Goal: Navigation & Orientation: Go to known website

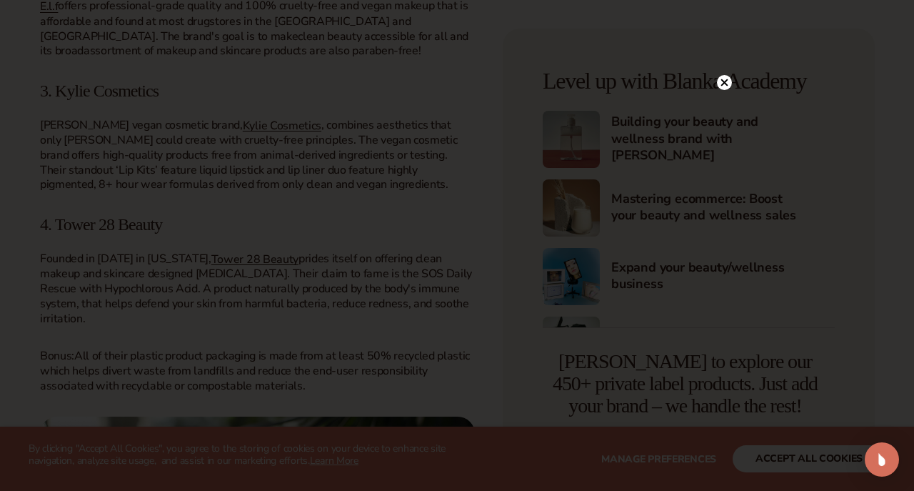
scroll to position [2126, 0]
click at [719, 76] on circle at bounding box center [717, 82] width 15 height 15
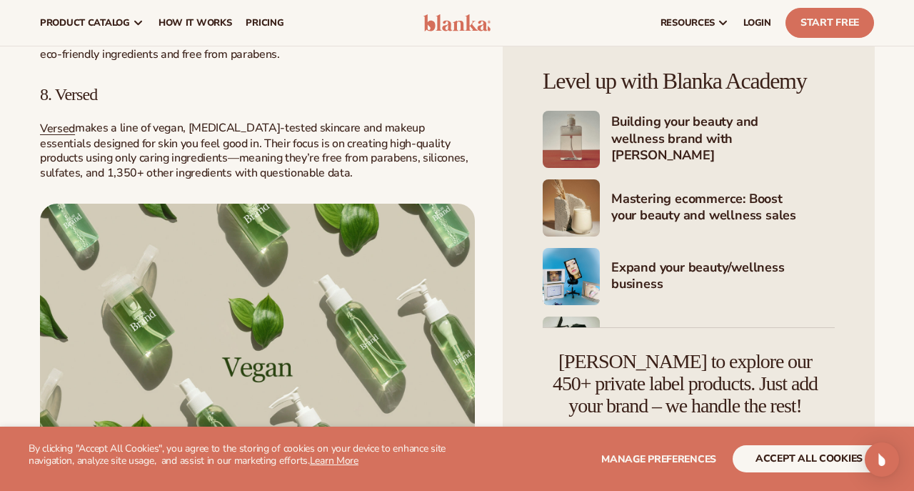
scroll to position [3116, 0]
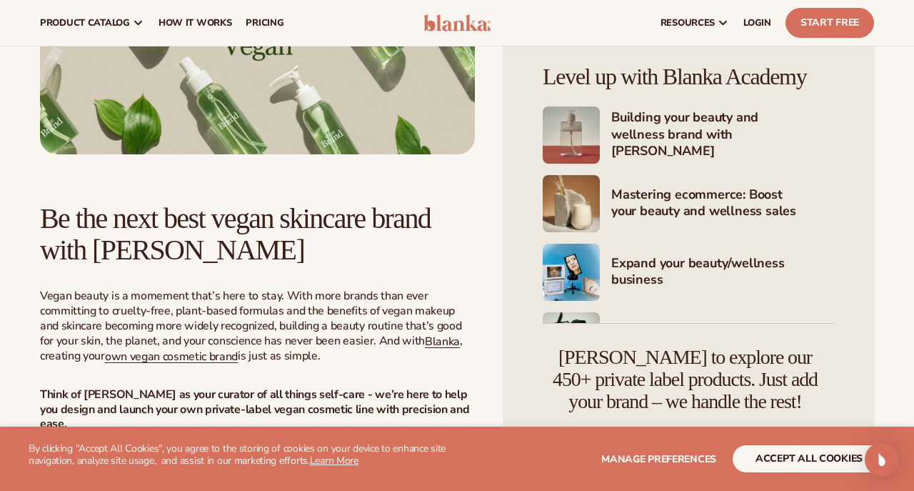
scroll to position [3435, 0]
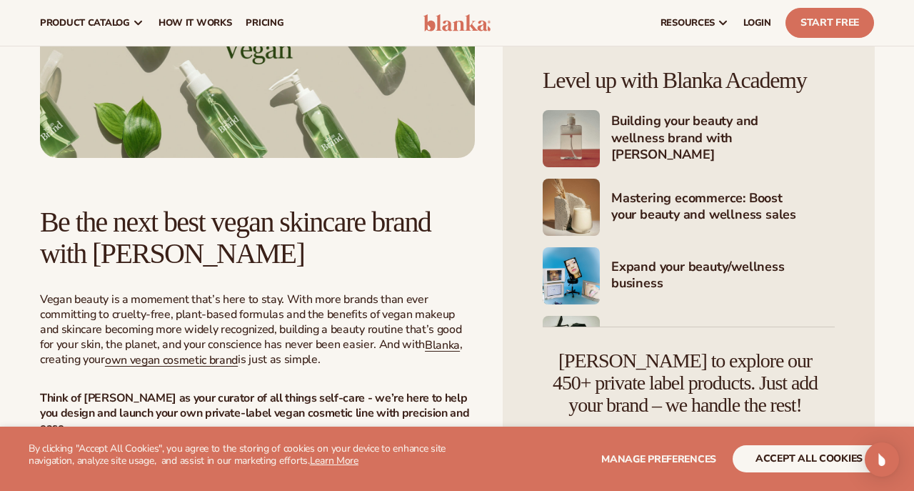
click at [319, 458] on link "Get started [DATE]!" at bounding box center [257, 474] width 162 height 32
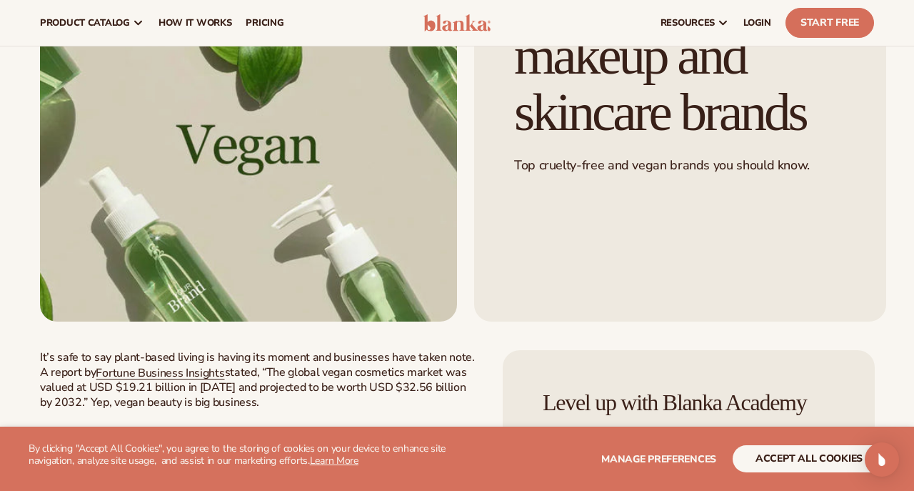
scroll to position [172, 0]
